Goal: Information Seeking & Learning: Learn about a topic

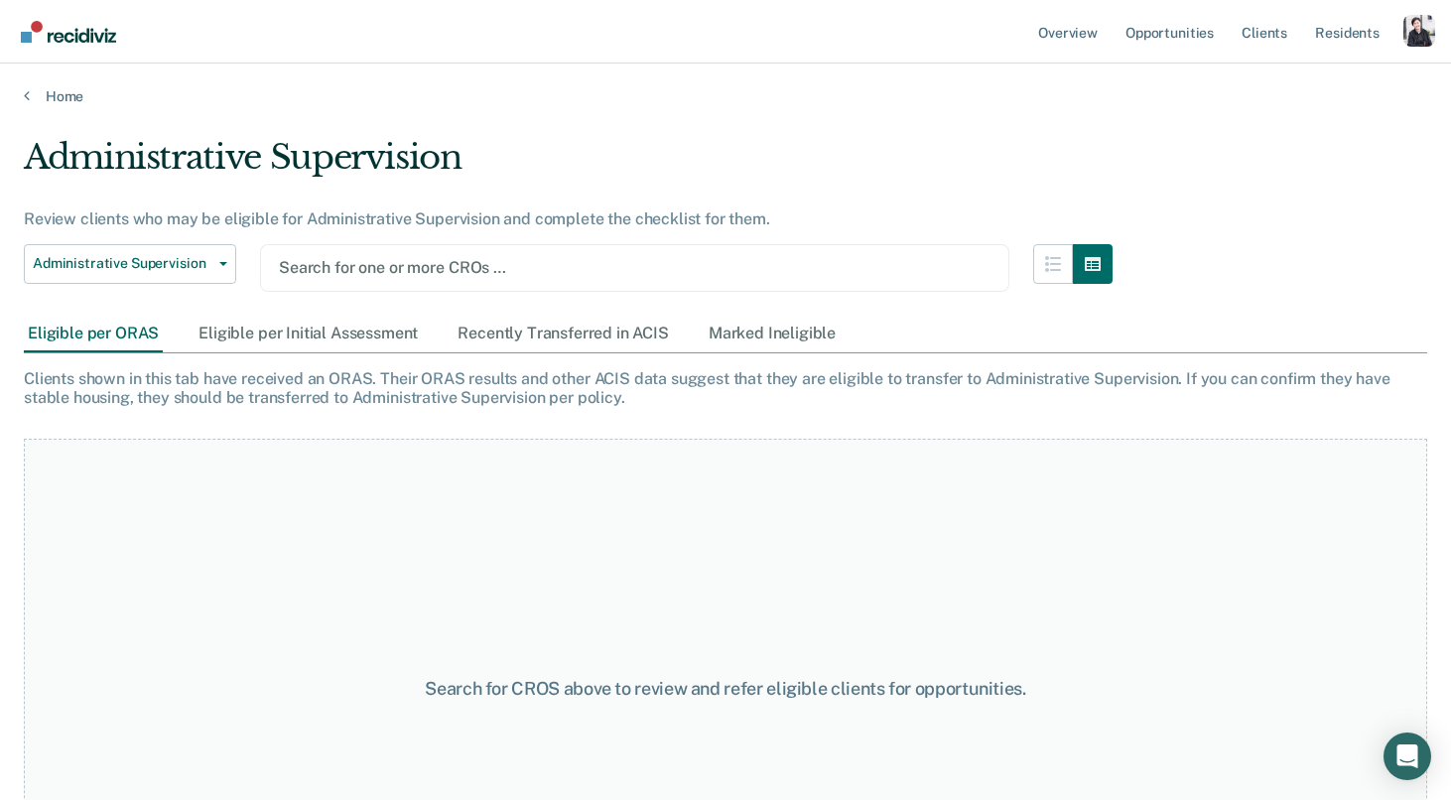
click at [1420, 28] on div "Profile dropdown button" at bounding box center [1419, 31] width 32 height 32
click at [1294, 84] on link "Profile" at bounding box center [1339, 80] width 160 height 17
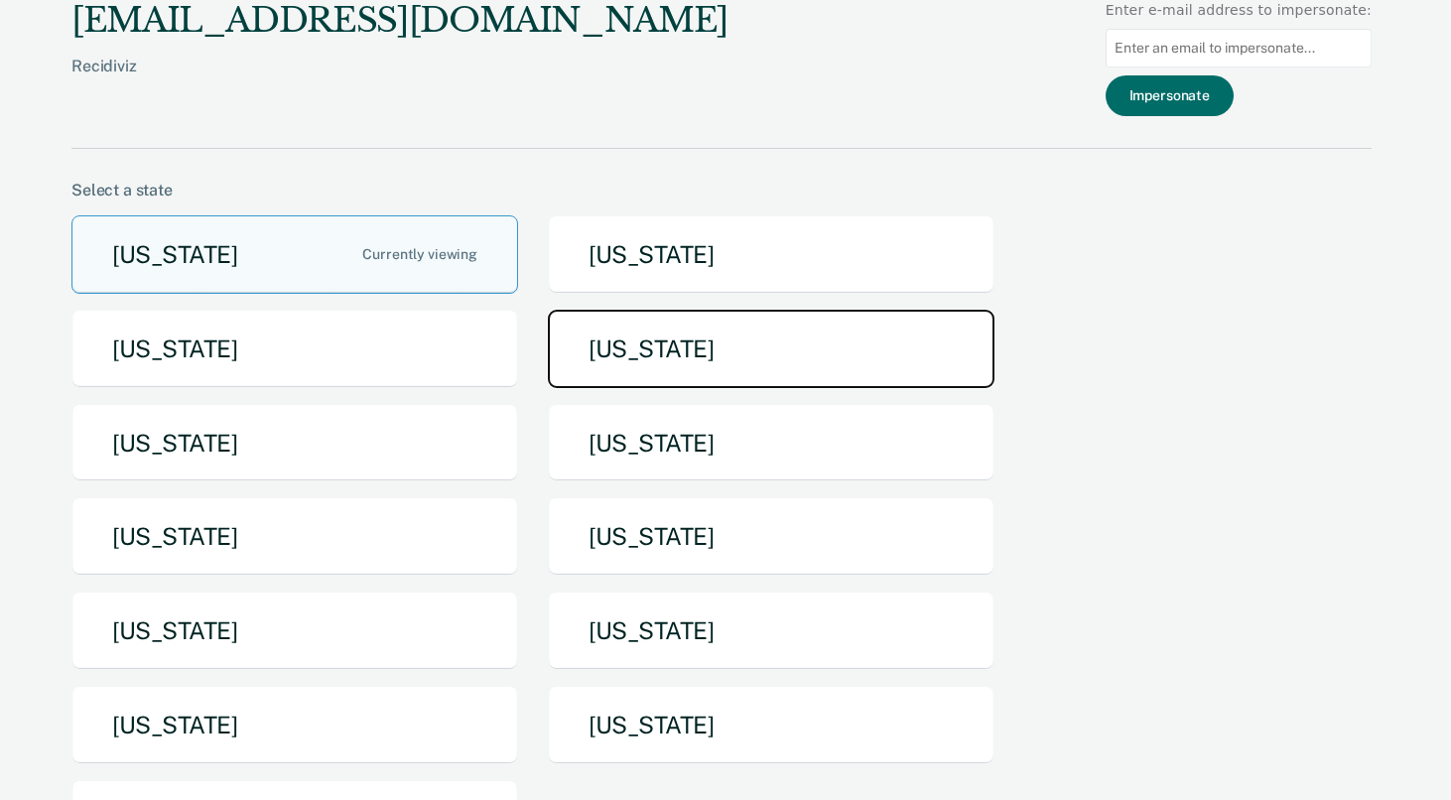
click at [789, 362] on button "[US_STATE]" at bounding box center [771, 349] width 446 height 78
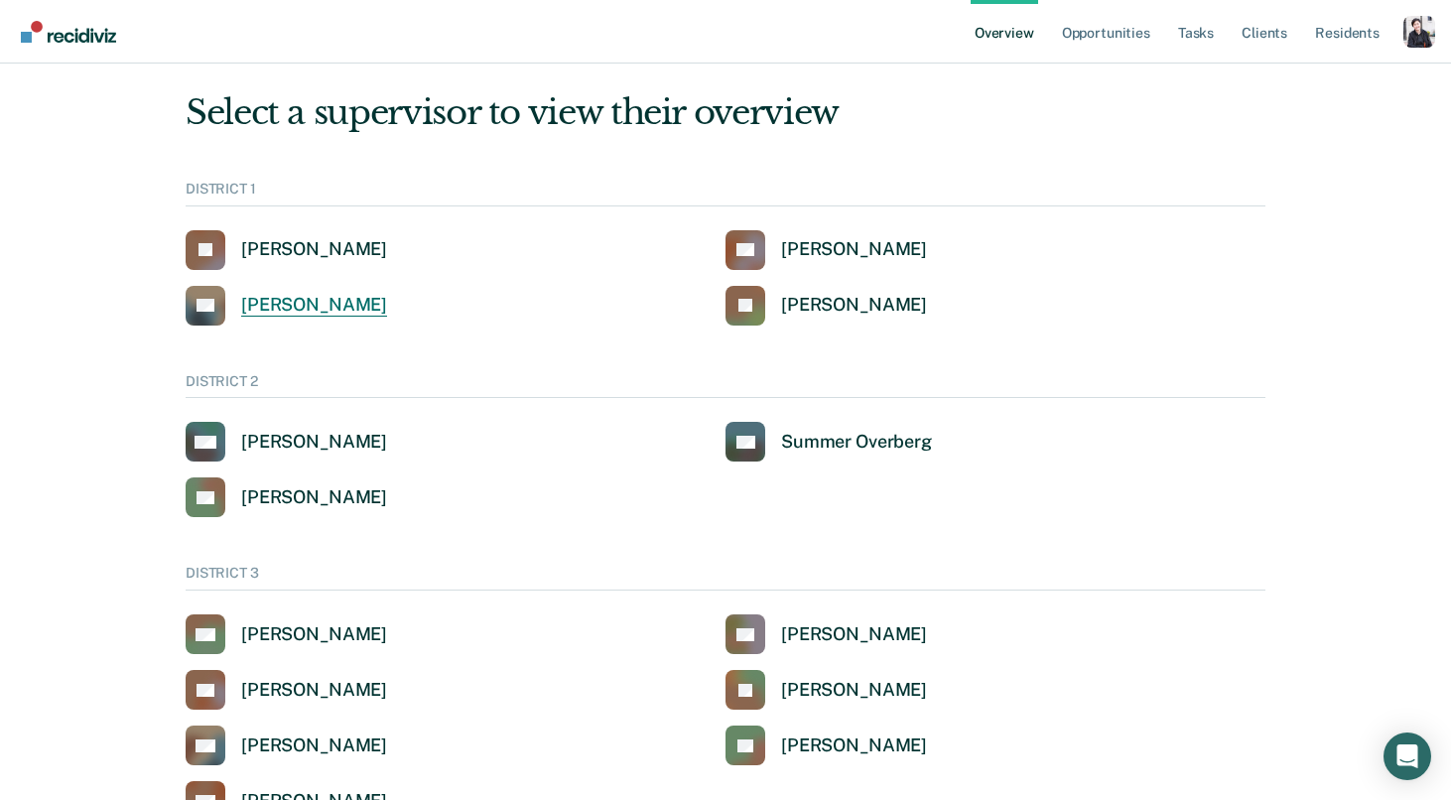
scroll to position [23, 0]
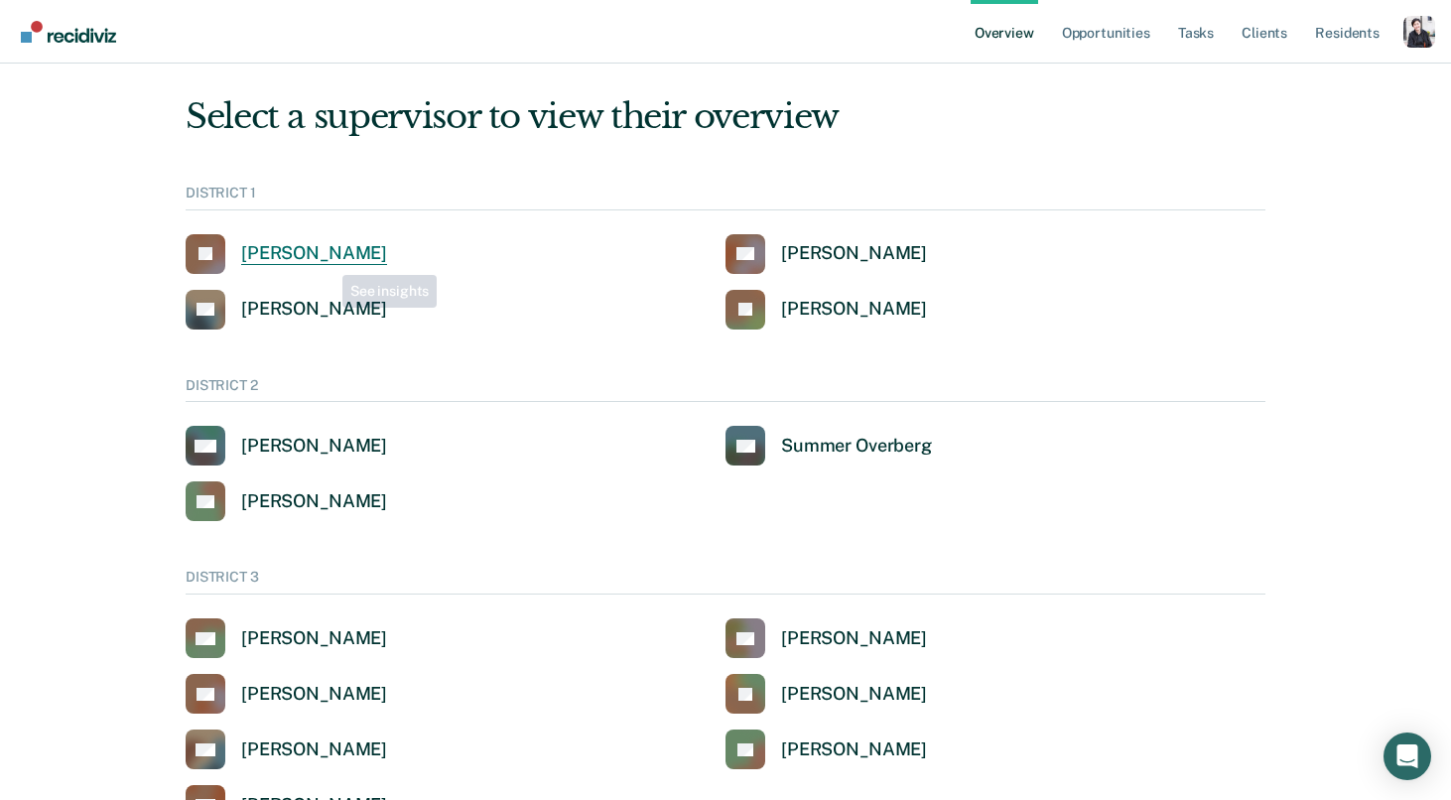
click at [322, 253] on div "[PERSON_NAME]" at bounding box center [314, 253] width 146 height 23
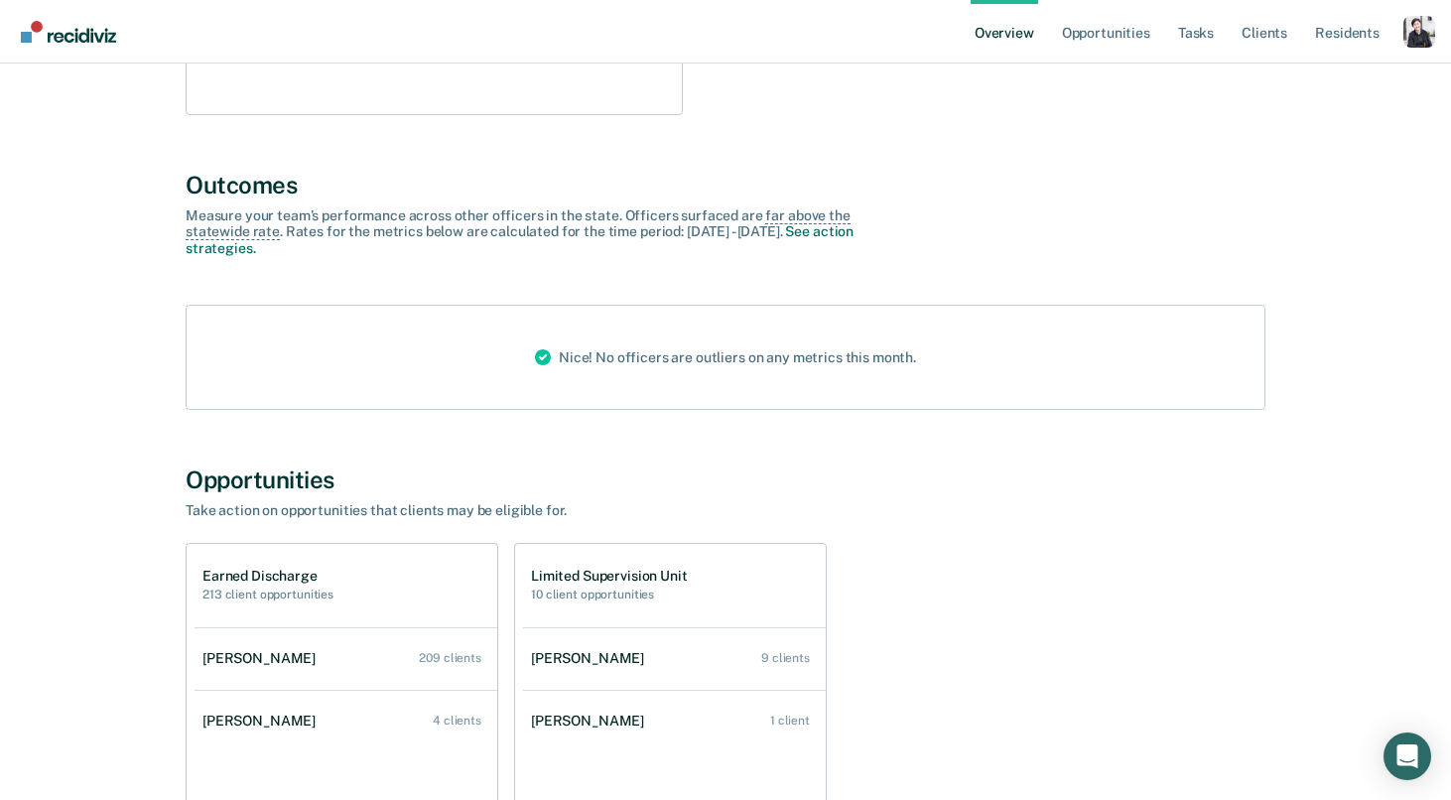
scroll to position [480, 0]
